Goal: Task Accomplishment & Management: Manage account settings

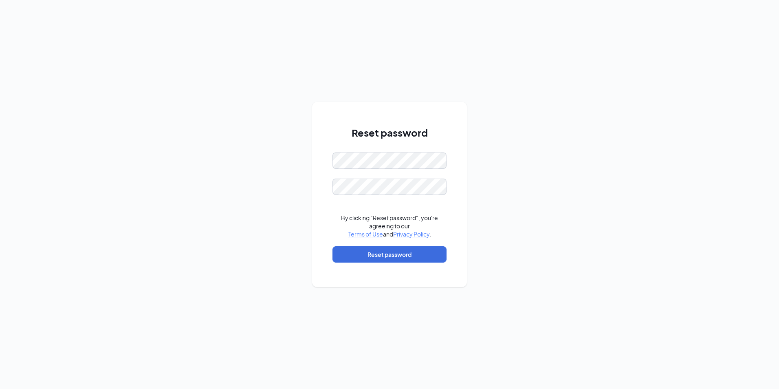
click at [315, 171] on div "Reset password By clicking "Reset password", you're agreeing to our Terms of Us…" at bounding box center [389, 194] width 779 height 389
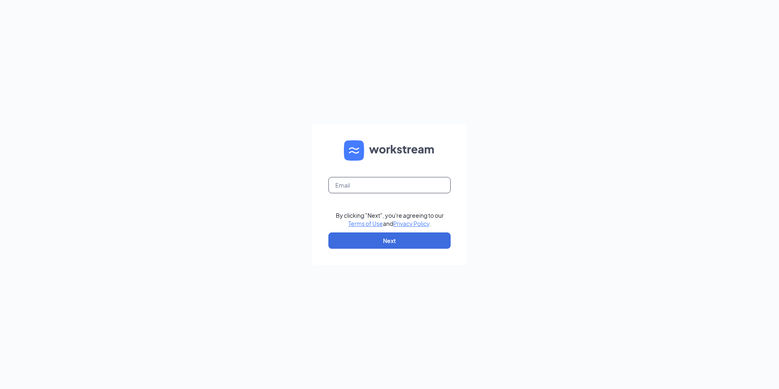
click at [370, 186] on input "text" at bounding box center [389, 185] width 122 height 16
type input "bwwsugarland@sparkhou.com"
click at [373, 238] on button "Next" at bounding box center [389, 240] width 122 height 16
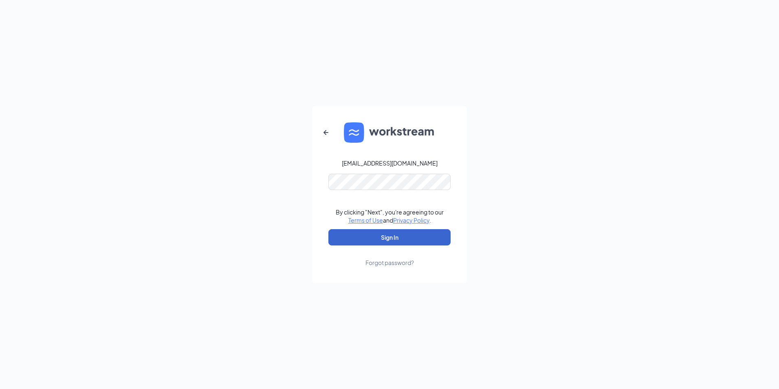
click at [379, 237] on button "Sign In" at bounding box center [389, 237] width 122 height 16
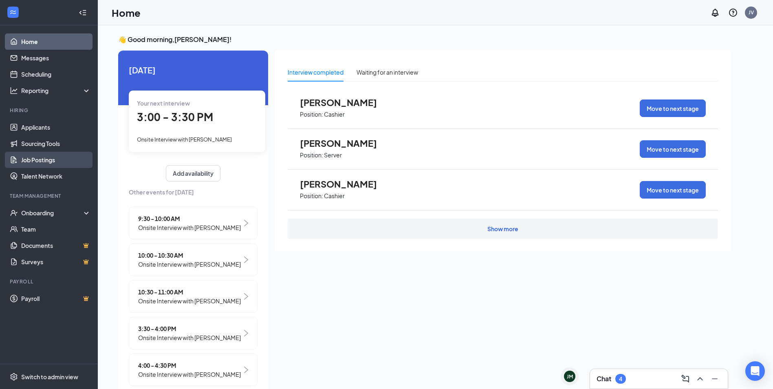
click at [44, 161] on link "Job Postings" at bounding box center [56, 160] width 70 height 16
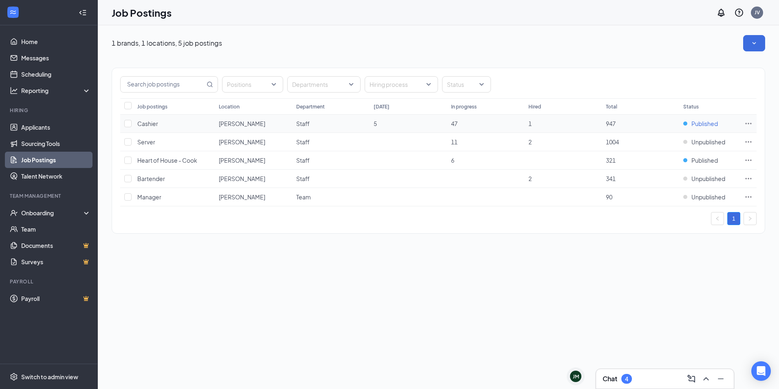
click at [693, 123] on span "Published" at bounding box center [704, 123] width 26 height 8
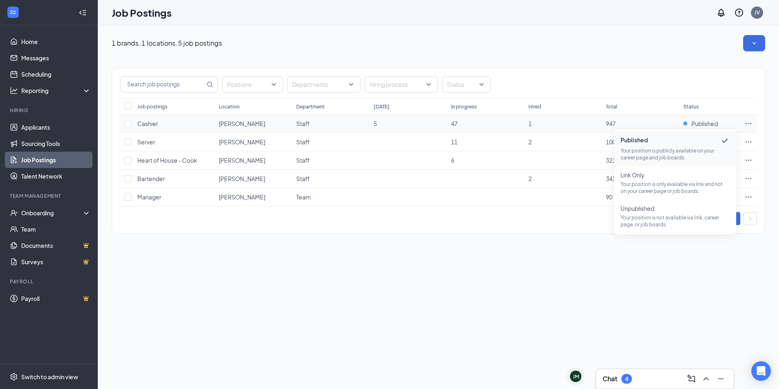
click at [568, 128] on td "1" at bounding box center [562, 124] width 77 height 18
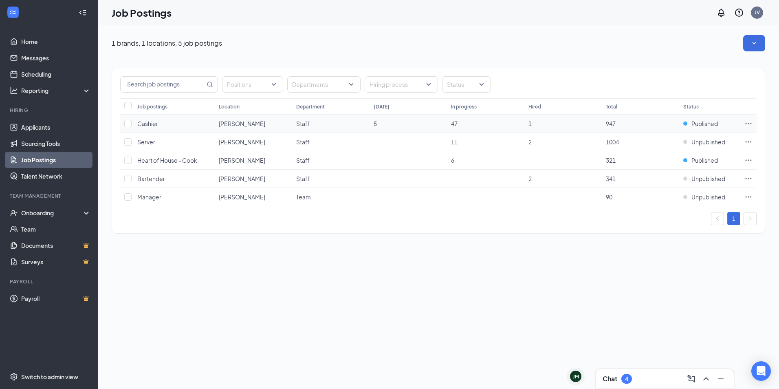
click at [750, 123] on icon "Ellipses" at bounding box center [748, 123] width 8 height 8
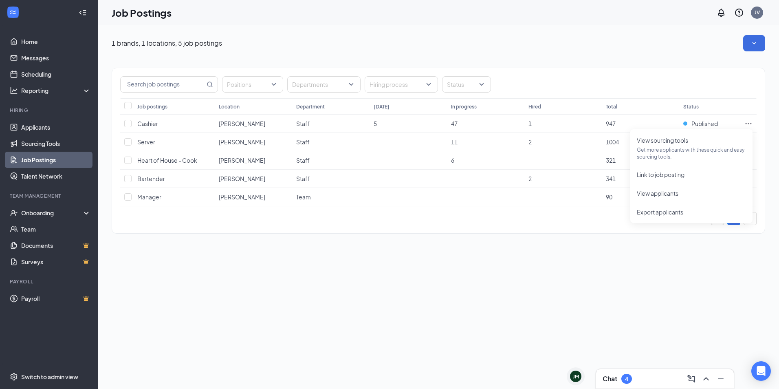
click at [631, 78] on div "Positions Departments Hiring process Status" at bounding box center [438, 84] width 636 height 16
